Goal: Leave review/rating

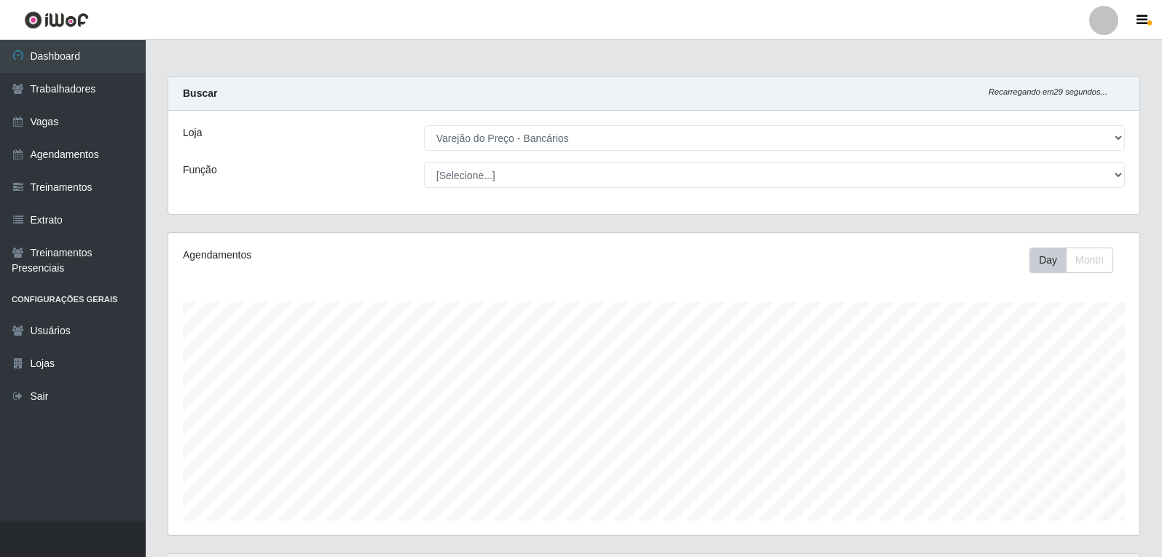
select select "157"
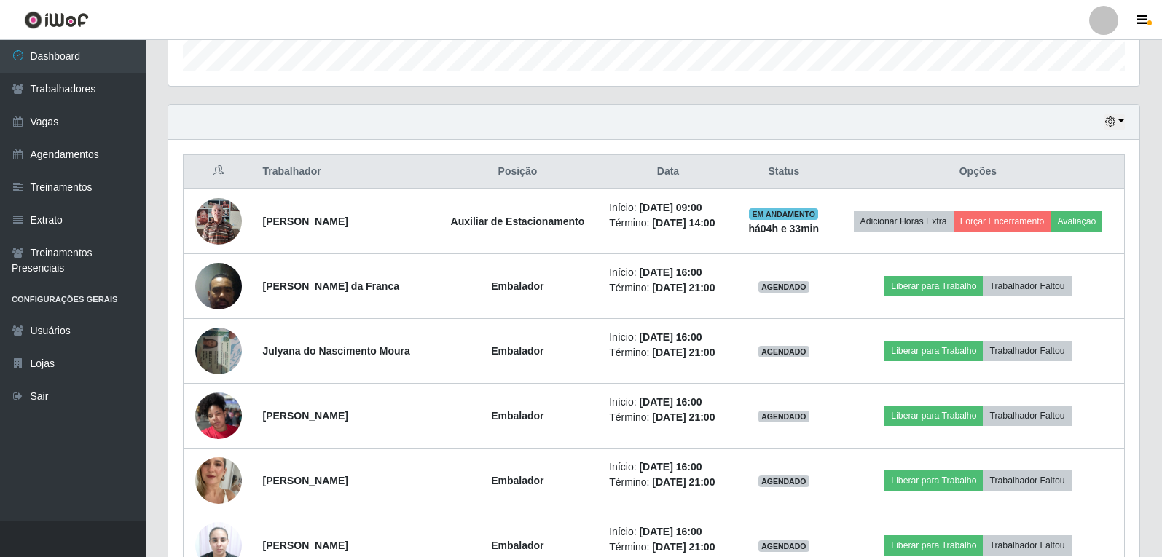
scroll to position [386, 0]
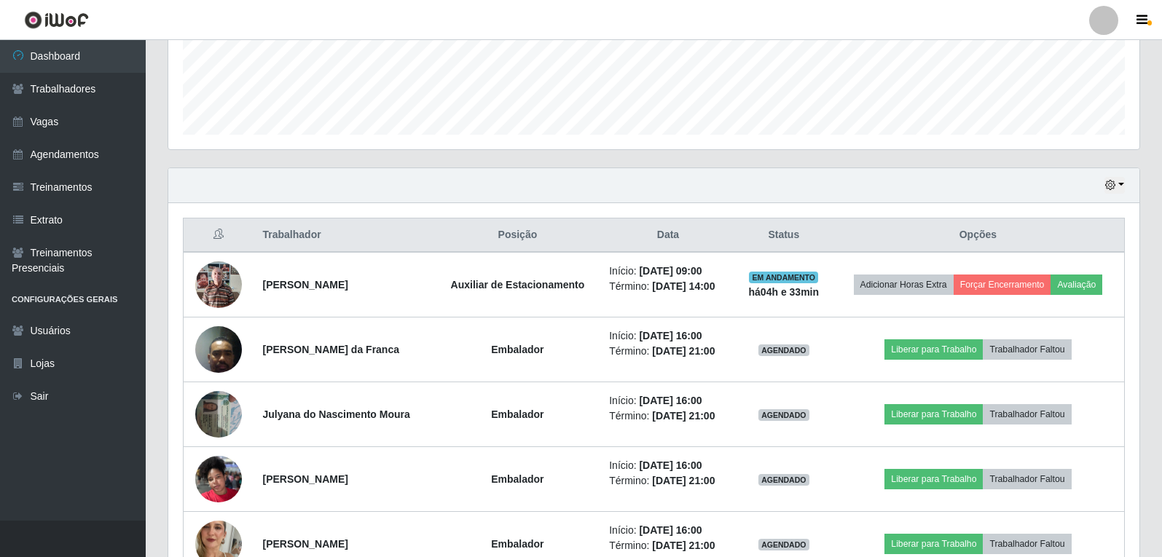
click at [1125, 190] on div "Hoje 1 dia 3 dias 1 Semana Não encerrados" at bounding box center [653, 185] width 971 height 35
click at [1125, 187] on div "Hoje 1 dia 3 dias 1 Semana Não encerrados" at bounding box center [653, 185] width 971 height 35
click at [1110, 192] on button "button" at bounding box center [1114, 185] width 20 height 17
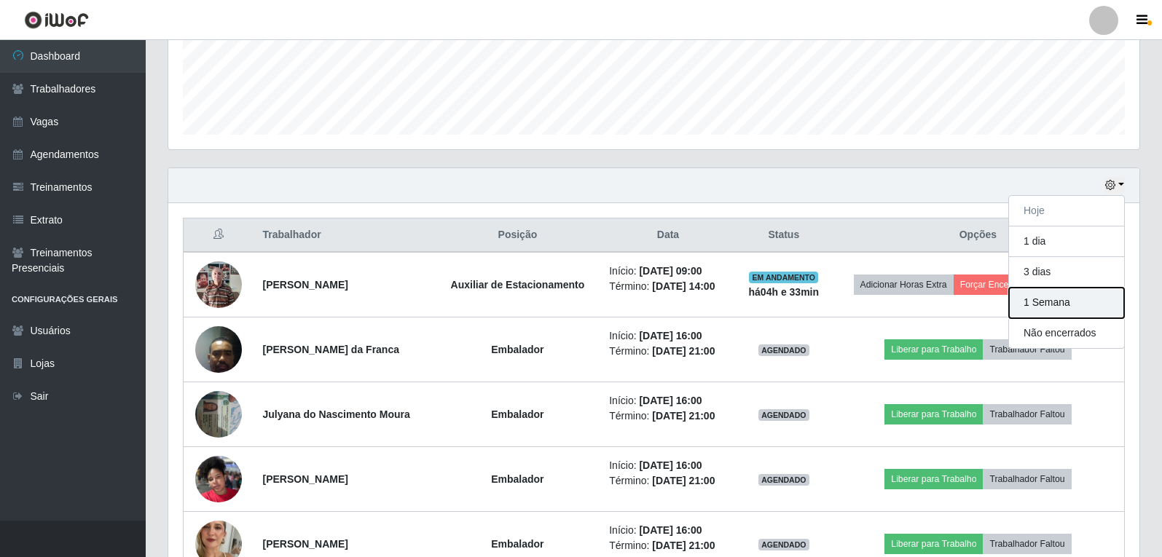
click at [1063, 307] on button "1 Semana" at bounding box center [1066, 303] width 115 height 31
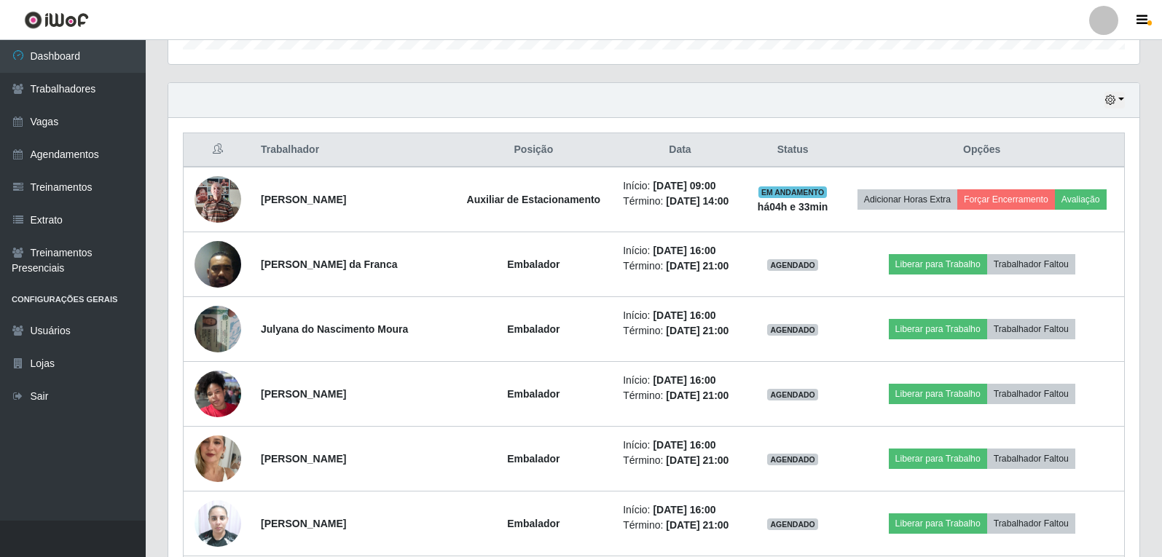
scroll to position [470, 0]
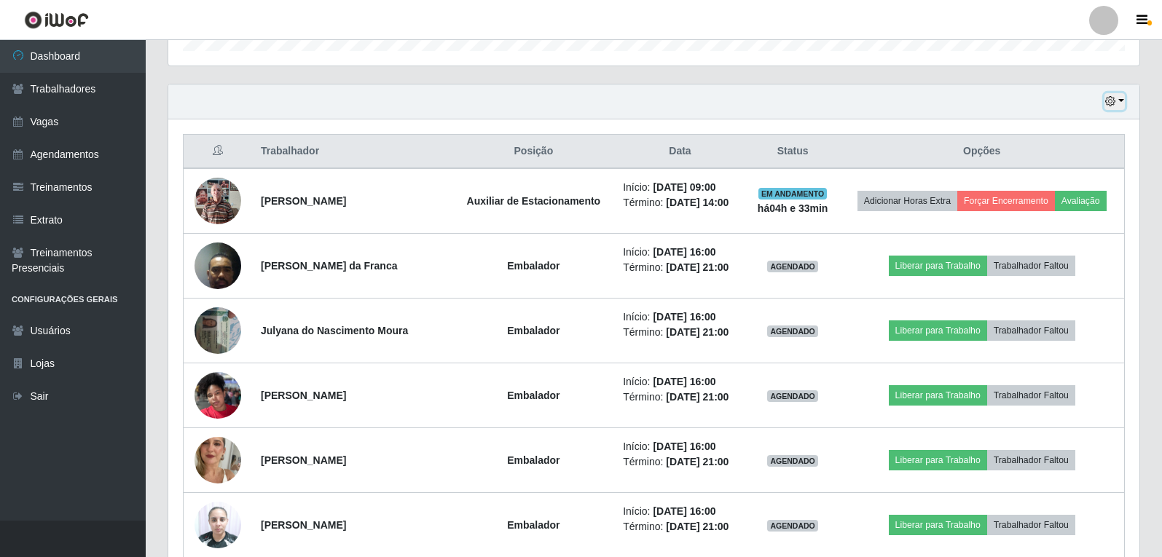
click at [1122, 97] on button "button" at bounding box center [1114, 101] width 20 height 17
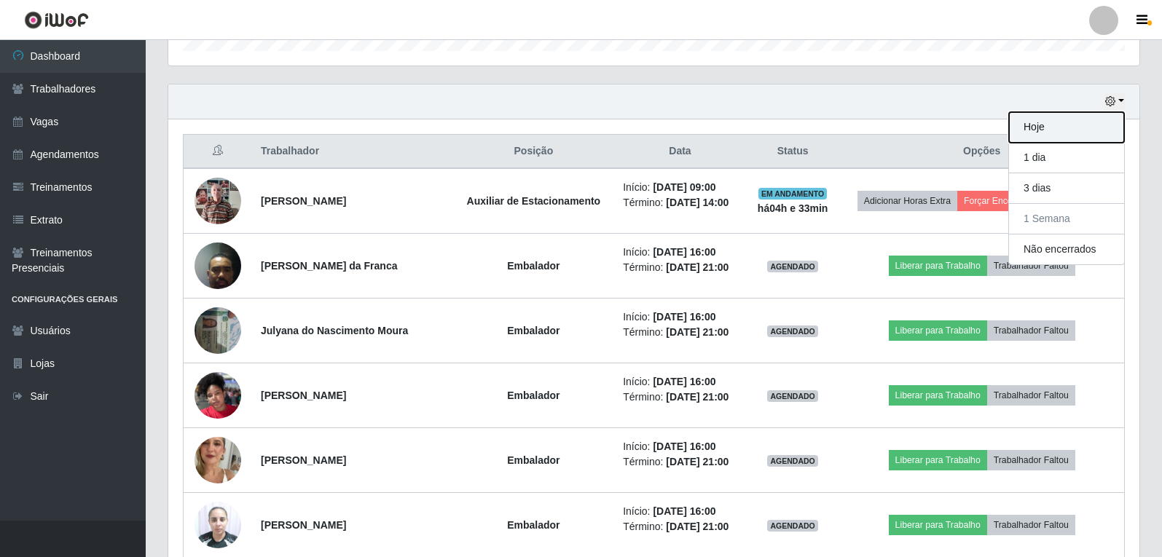
click at [1061, 140] on button "Hoje" at bounding box center [1066, 127] width 115 height 31
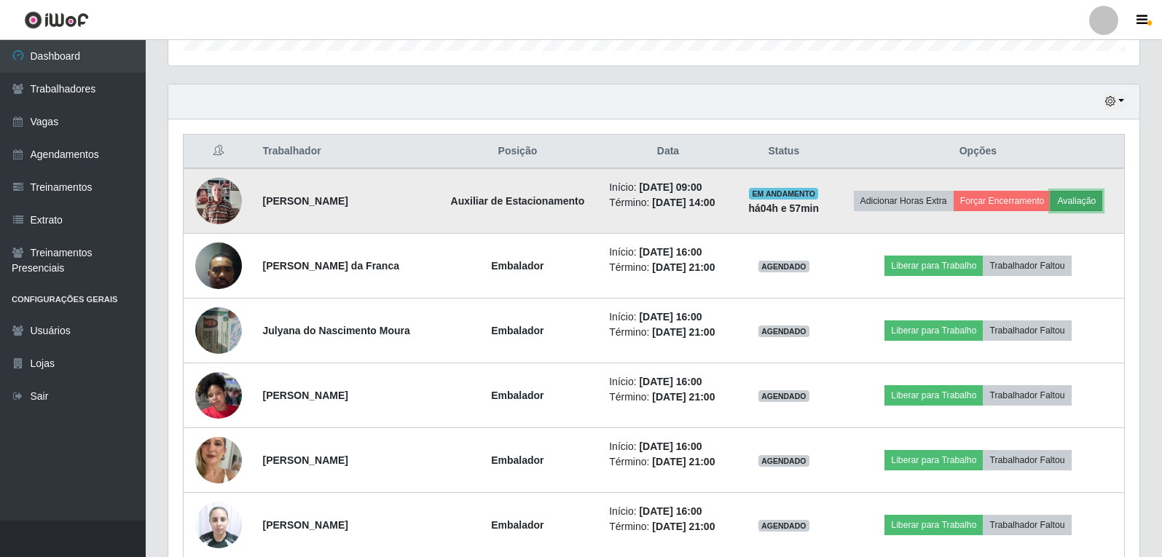
click at [1088, 192] on button "Avaliação" at bounding box center [1076, 201] width 52 height 20
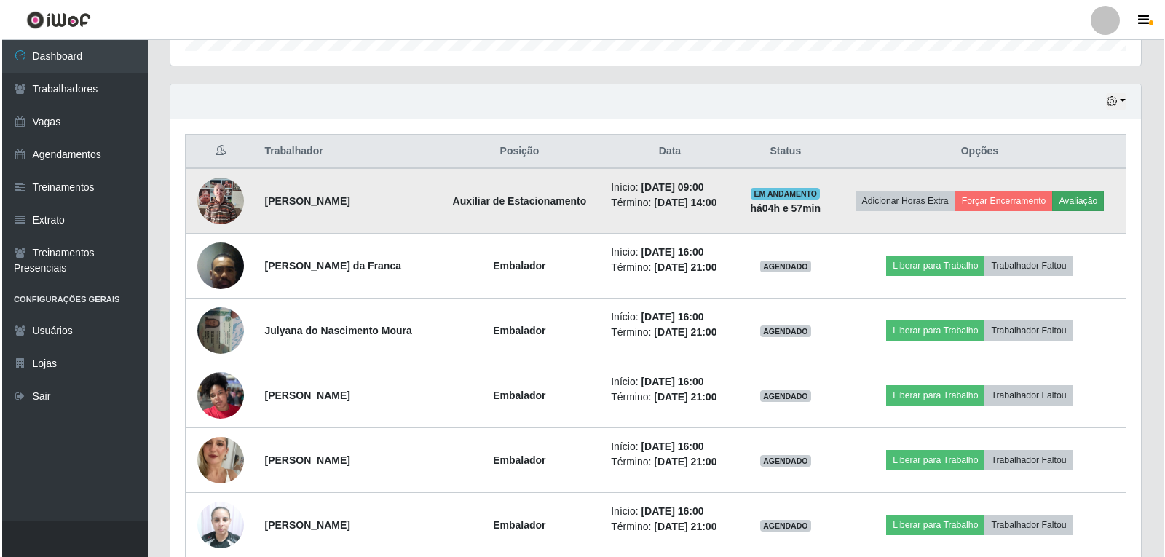
scroll to position [302, 964]
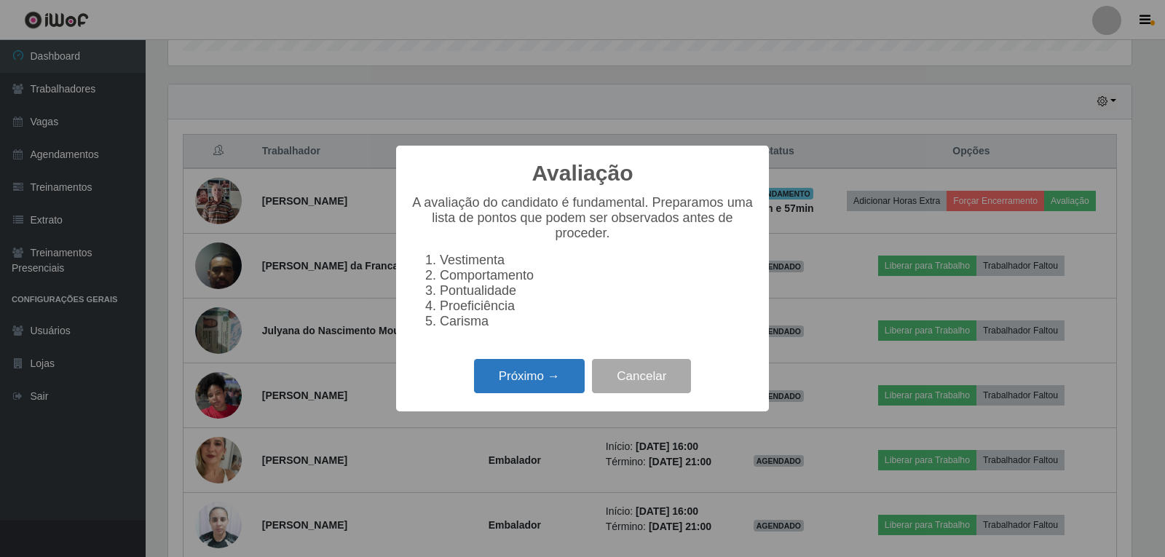
click at [512, 382] on button "Próximo →" at bounding box center [529, 376] width 111 height 34
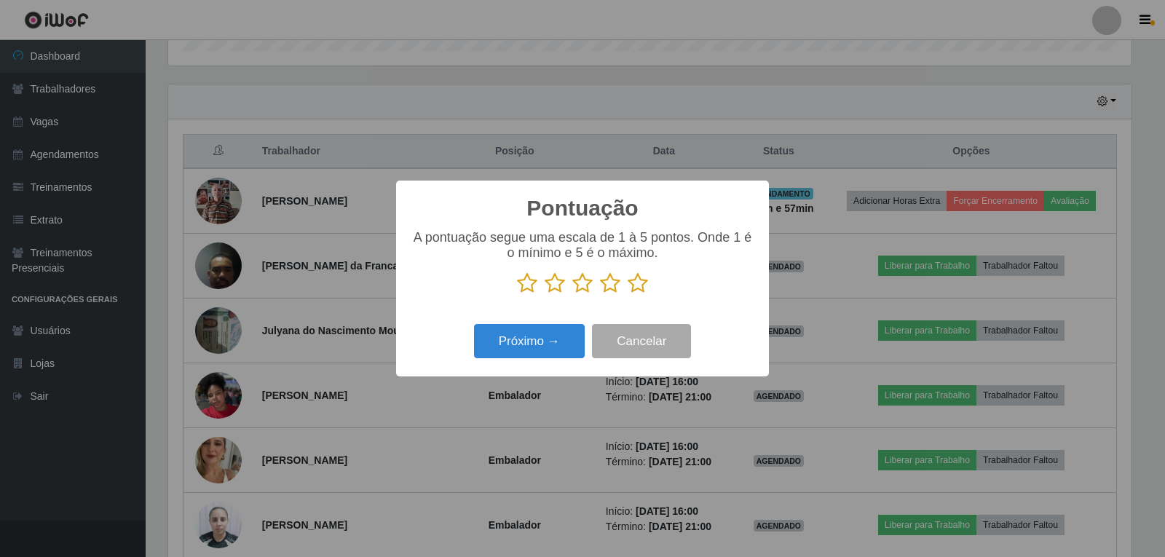
scroll to position [728096, 727434]
click at [642, 283] on icon at bounding box center [638, 283] width 20 height 22
click at [628, 294] on input "radio" at bounding box center [628, 294] width 0 height 0
click at [508, 344] on button "Próximo →" at bounding box center [529, 341] width 111 height 34
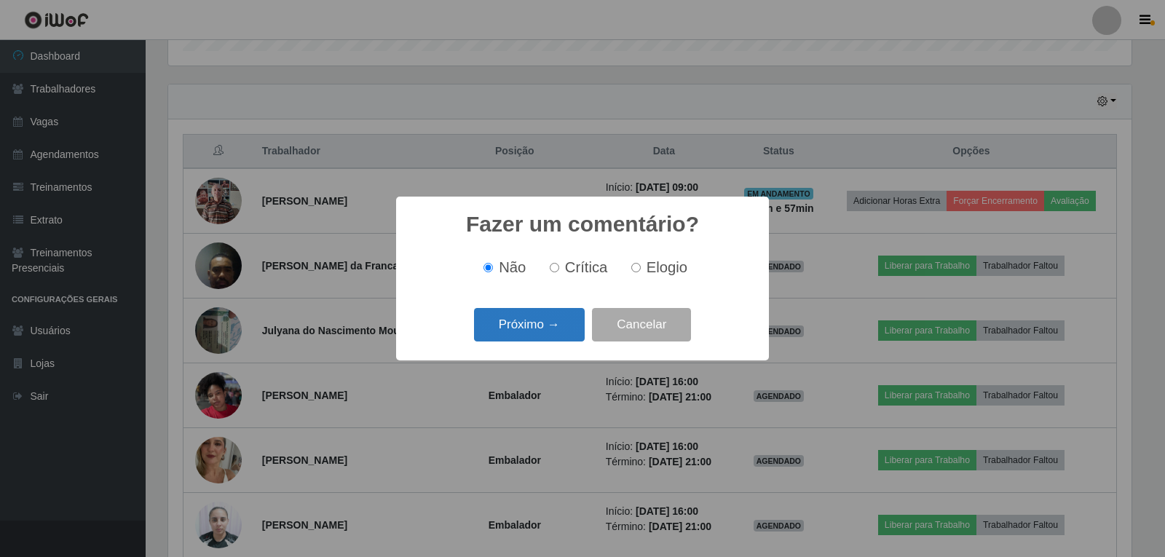
click at [518, 330] on button "Próximo →" at bounding box center [529, 325] width 111 height 34
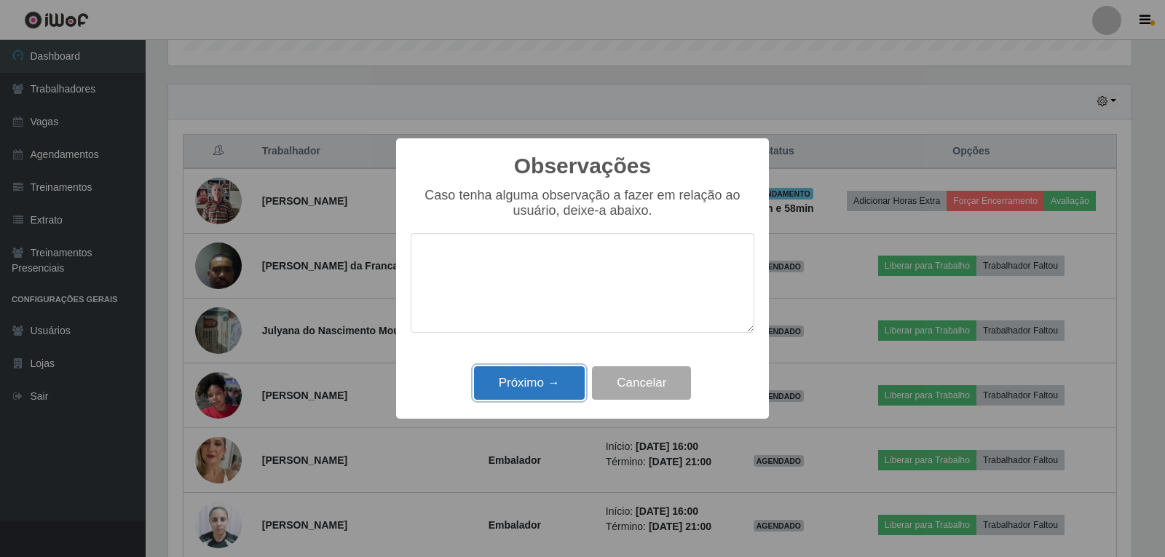
click at [520, 379] on button "Próximo →" at bounding box center [529, 383] width 111 height 34
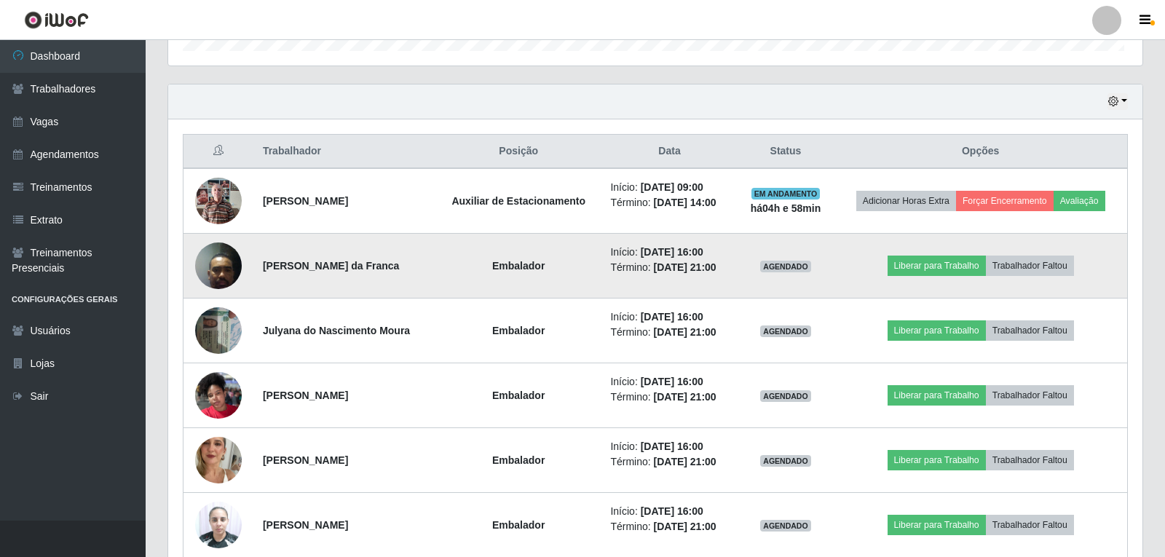
scroll to position [302, 971]
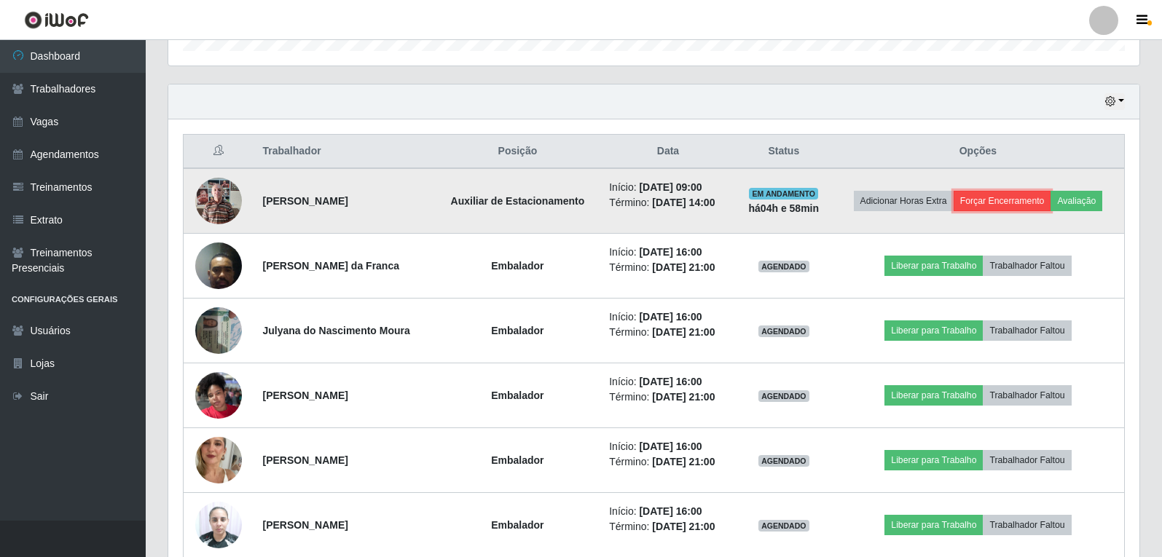
click at [1004, 200] on button "Forçar Encerramento" at bounding box center [1002, 201] width 98 height 20
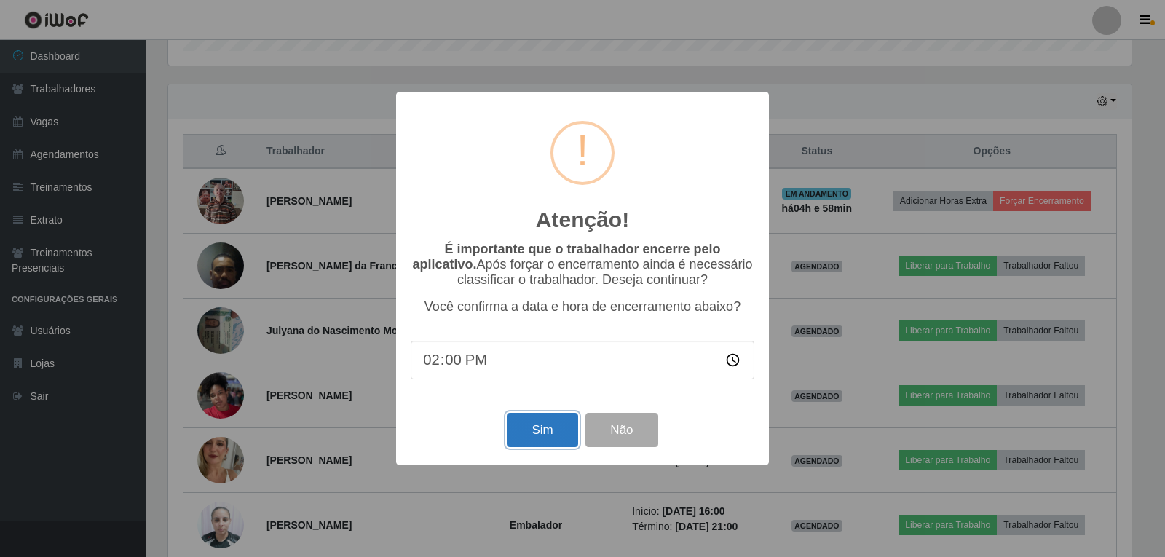
click at [550, 439] on button "Sim" at bounding box center [542, 430] width 71 height 34
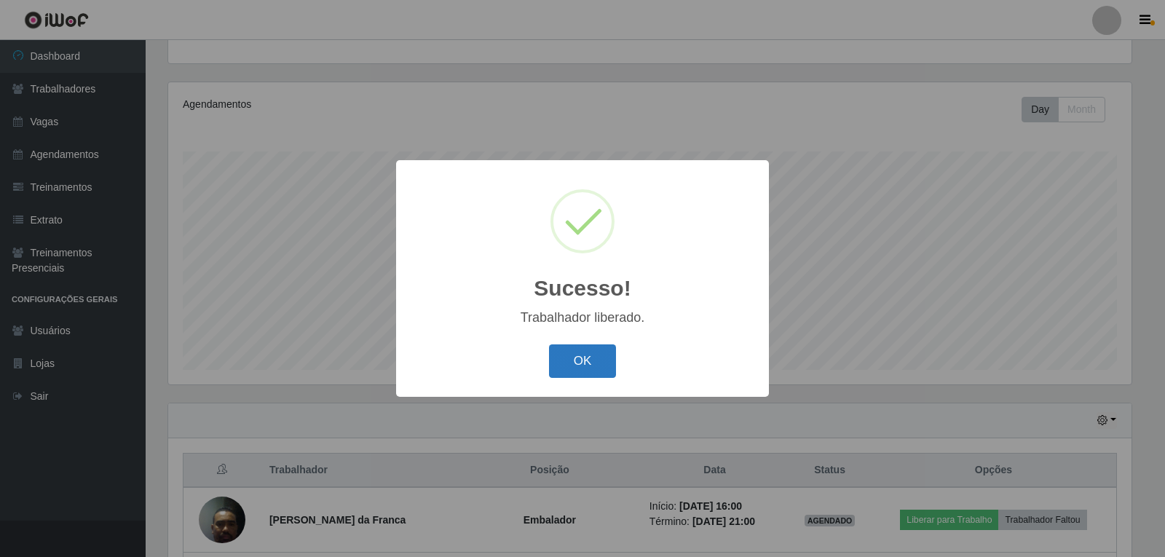
click at [579, 350] on button "OK" at bounding box center [583, 362] width 68 height 34
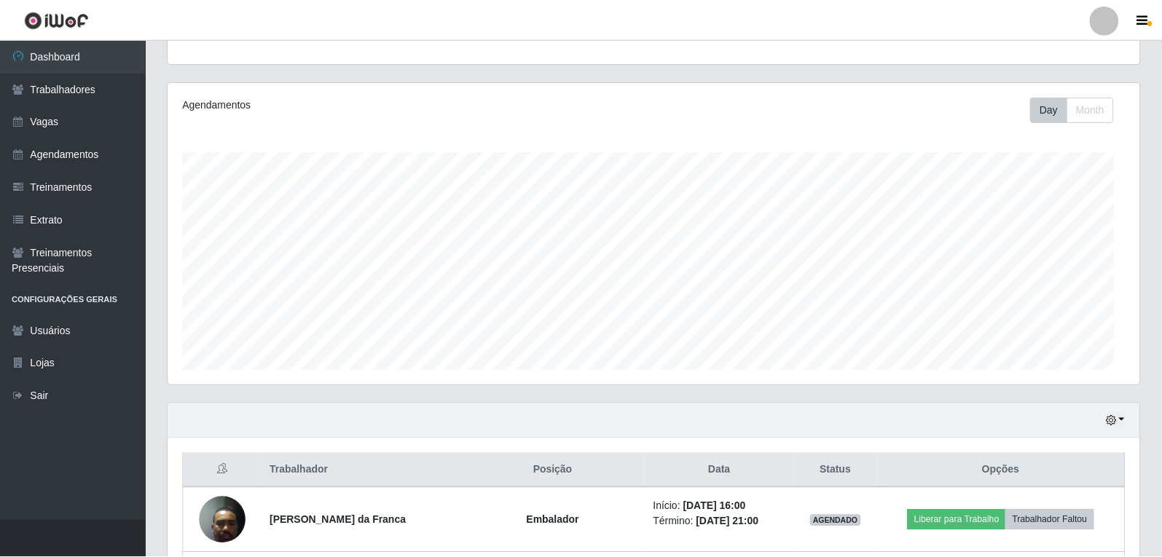
scroll to position [302, 971]
